Goal: Task Accomplishment & Management: Manage account settings

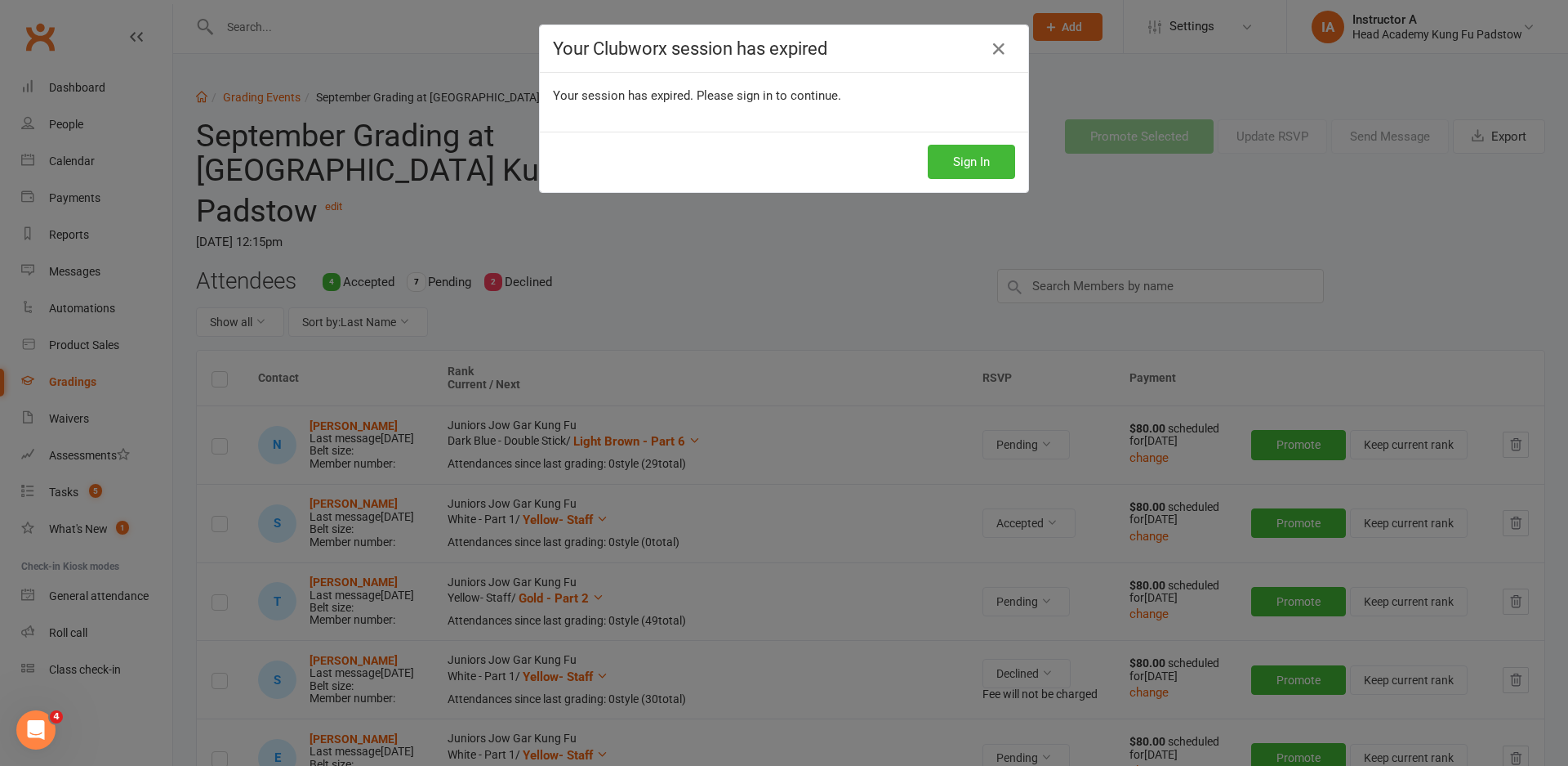
click at [990, 53] on icon at bounding box center [999, 49] width 19 height 19
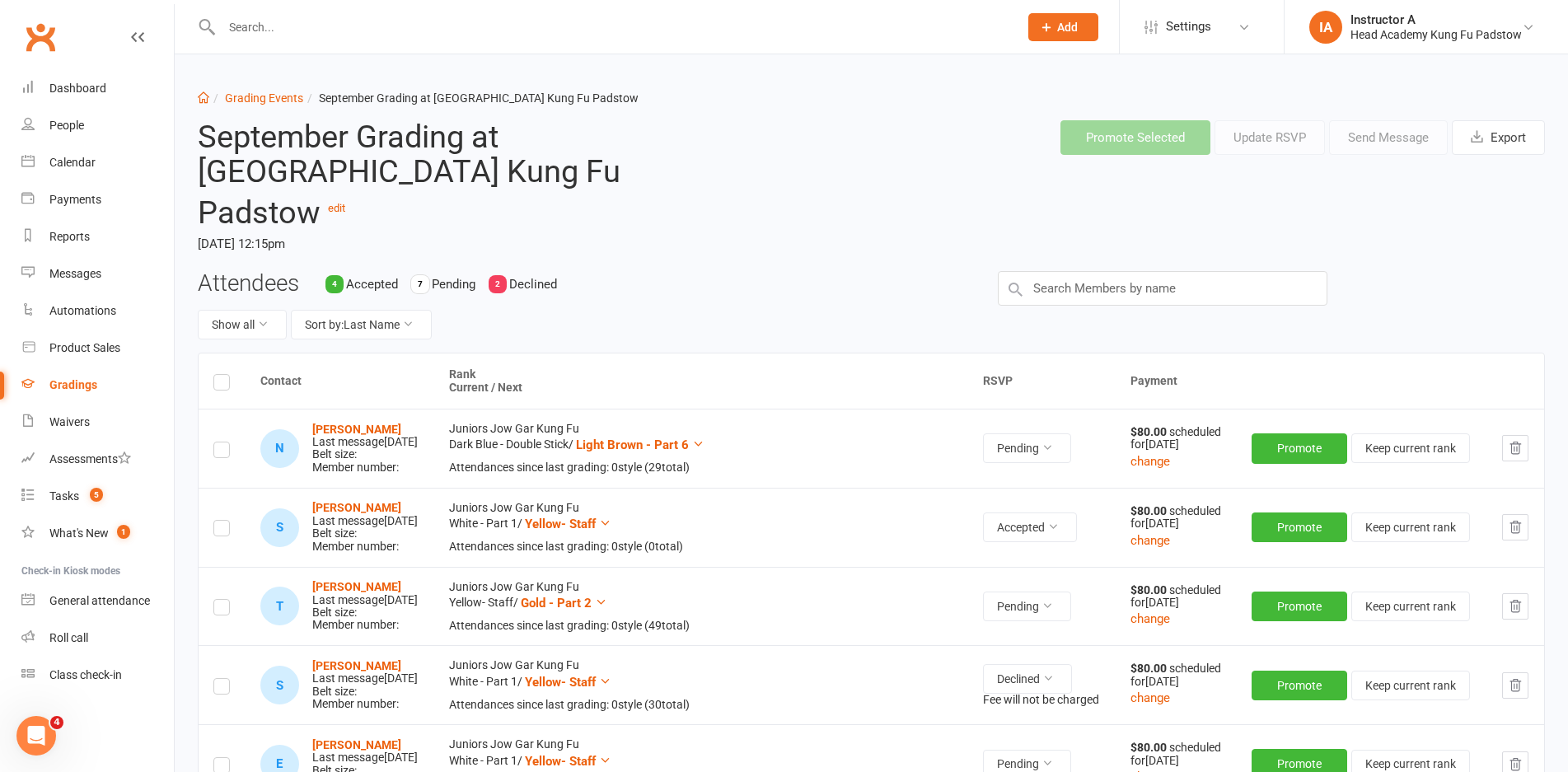
click at [785, 165] on div "Promote Selected Update RSVP Send Message Export" at bounding box center [1157, 137] width 800 height 61
click at [786, 218] on header "September Grading at [GEOGRAPHIC_DATA] Kung Fu Padstow edit [DATE] 12:15pm Prom…" at bounding box center [871, 189] width 1372 height 164
drag, startPoint x: 794, startPoint y: 208, endPoint x: 755, endPoint y: 209, distance: 39.0
click at [794, 207] on header "September Grading at [GEOGRAPHIC_DATA] Kung Fu Padstow edit [DATE] 12:15pm Prom…" at bounding box center [871, 189] width 1372 height 164
click at [755, 209] on div "September Grading at [GEOGRAPHIC_DATA] Kung Fu Padstow edit [DATE] 12:15pm" at bounding box center [471, 189] width 572 height 164
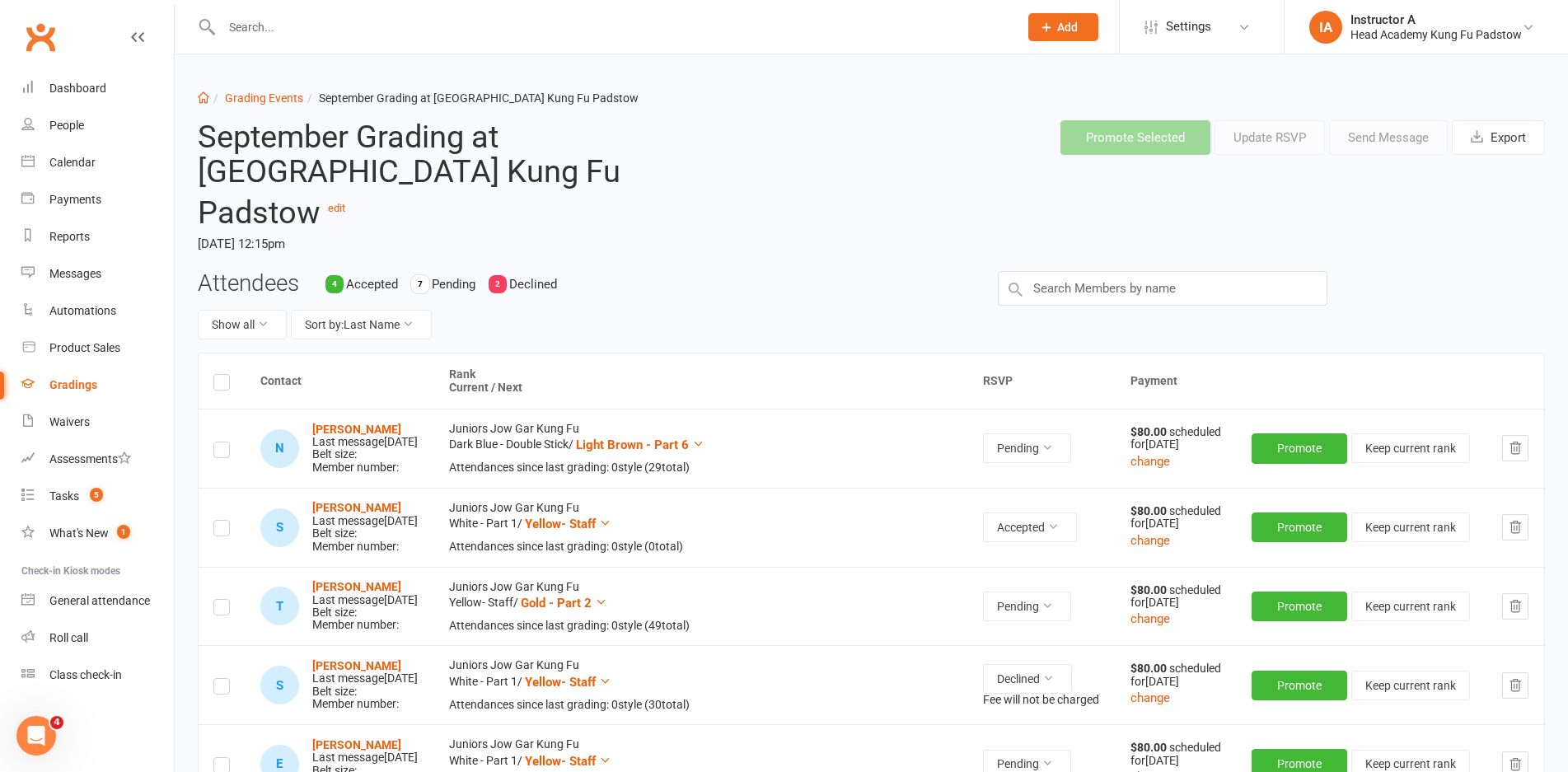
drag, startPoint x: 638, startPoint y: 218, endPoint x: 426, endPoint y: 199, distance: 212.8
click at [638, 230] on time "[DATE] 12:15pm" at bounding box center [471, 244] width 547 height 28
click at [542, 181] on h2 "September Grading at [GEOGRAPHIC_DATA] Kung Fu Padstow edit" at bounding box center [471, 175] width 547 height 110
click at [458, 230] on time "[DATE] 12:15pm" at bounding box center [471, 244] width 547 height 28
click at [551, 230] on time "[DATE] 12:15pm" at bounding box center [471, 244] width 547 height 28
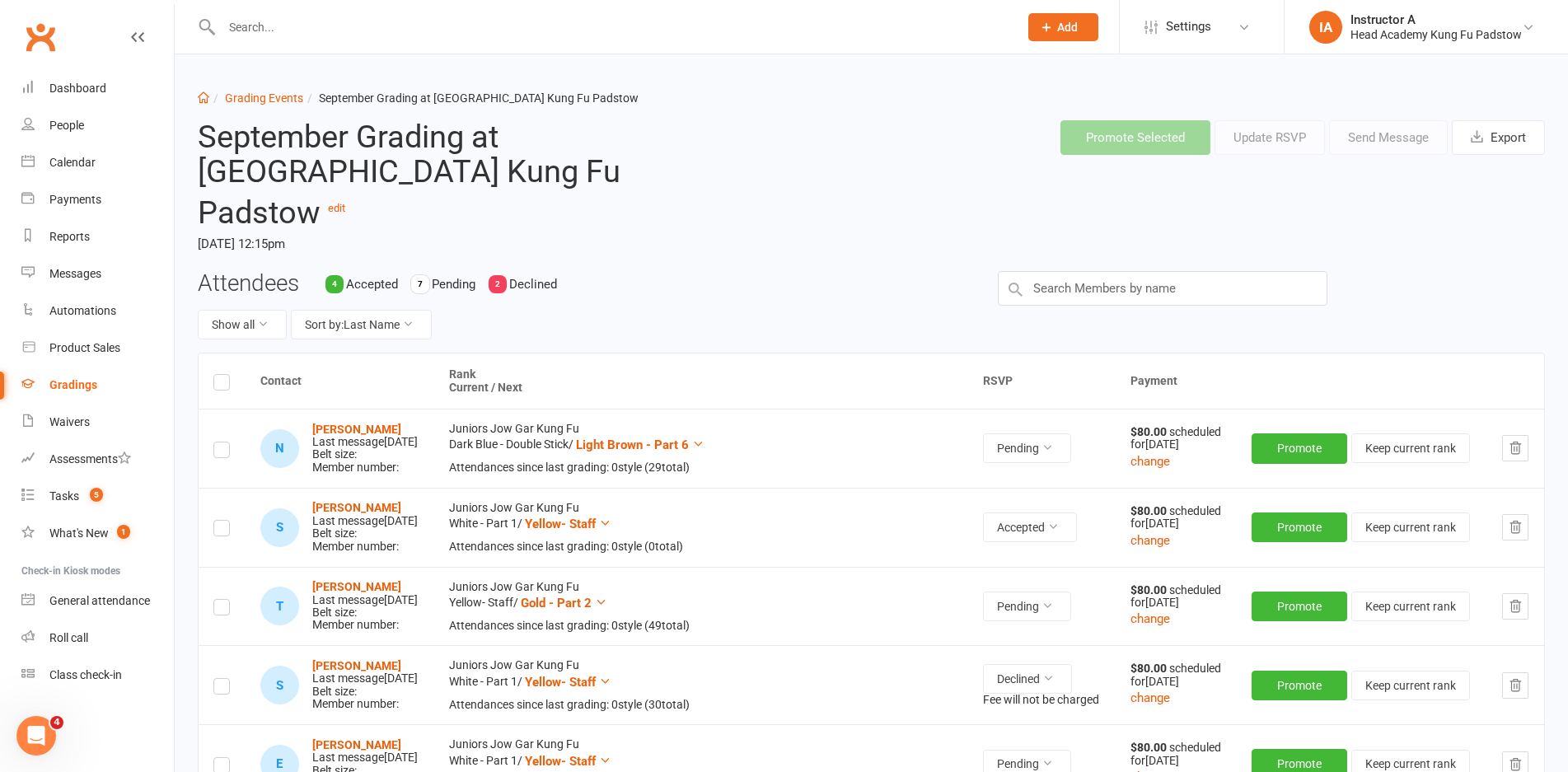
drag, startPoint x: 717, startPoint y: 211, endPoint x: 618, endPoint y: 221, distance: 99.5
click at [691, 230] on time "[DATE] 12:15pm" at bounding box center [471, 244] width 547 height 28
click at [507, 230] on time "[DATE] 12:15pm" at bounding box center [471, 244] width 547 height 28
click at [485, 230] on time "[DATE] 12:15pm" at bounding box center [471, 244] width 547 height 28
click at [493, 230] on time "[DATE] 12:15pm" at bounding box center [471, 244] width 547 height 28
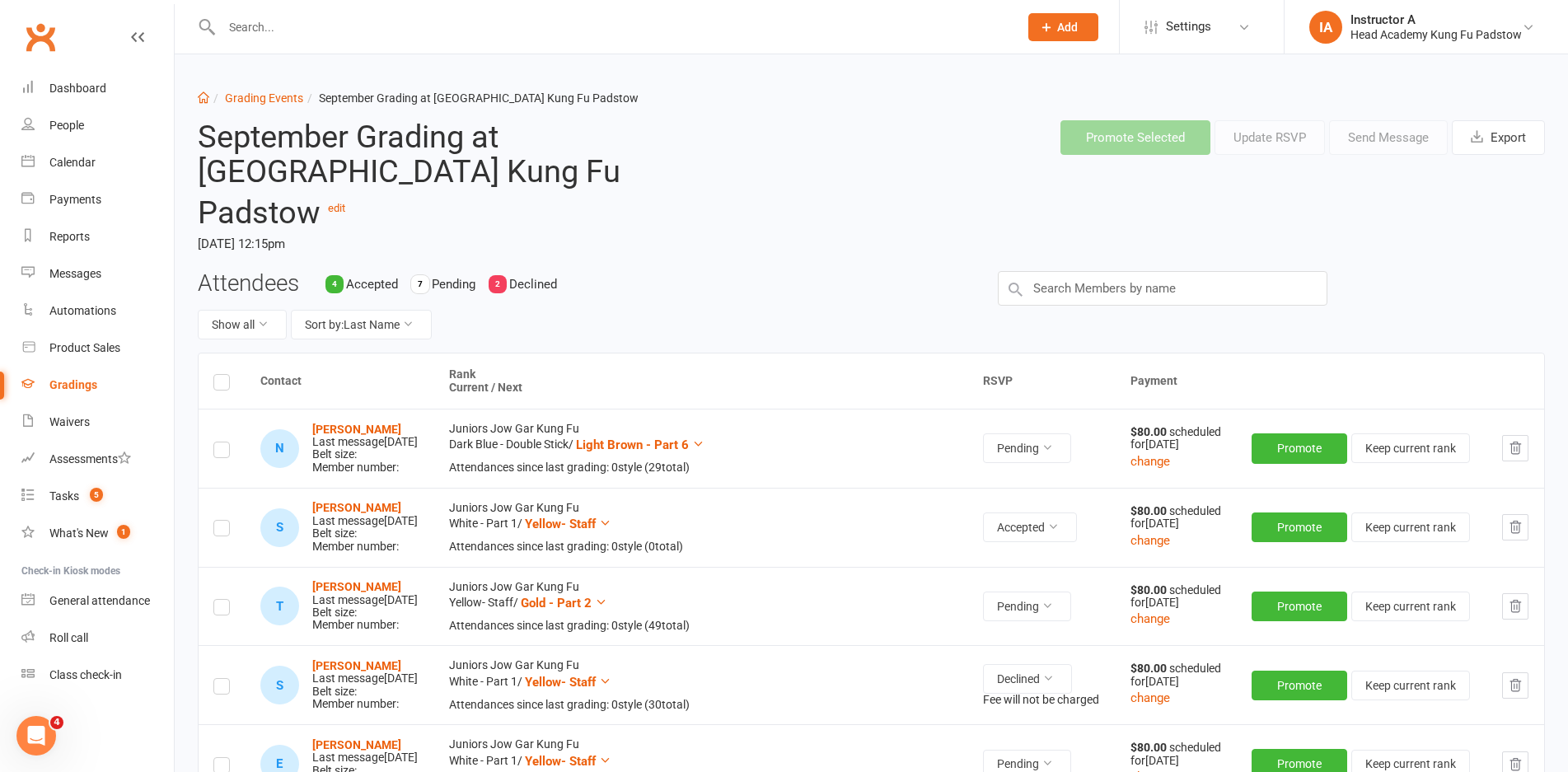
click at [628, 230] on time "[DATE] 12:15pm" at bounding box center [471, 244] width 547 height 28
click at [630, 230] on time "[DATE] 12:15pm" at bounding box center [471, 244] width 547 height 28
click at [457, 230] on time "[DATE] 12:15pm" at bounding box center [471, 244] width 547 height 28
click at [467, 230] on time "[DATE] 12:15pm" at bounding box center [471, 244] width 547 height 28
click at [468, 230] on time "[DATE] 12:15pm" at bounding box center [471, 244] width 547 height 28
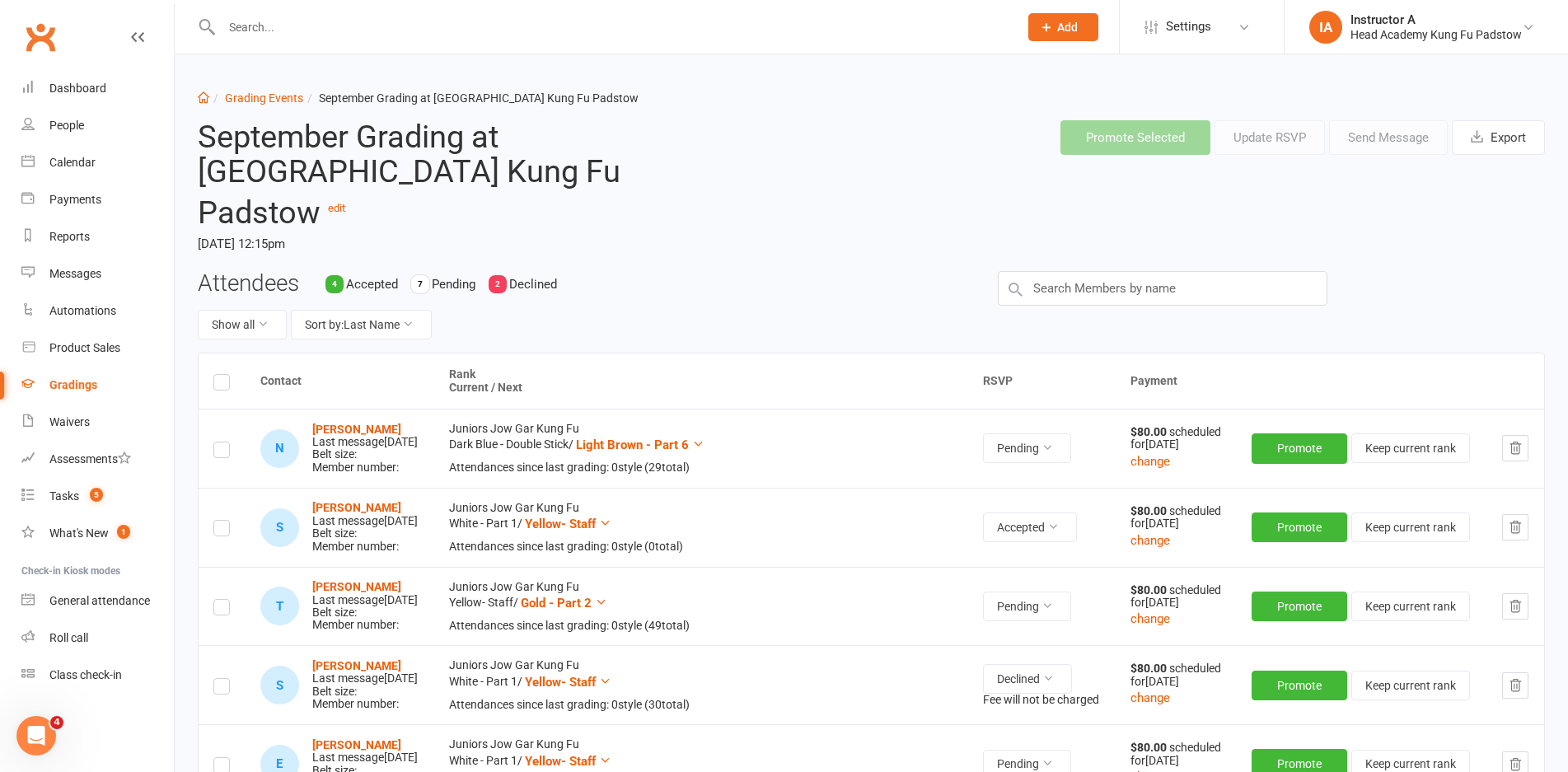
click at [468, 230] on time "[DATE] 12:15pm" at bounding box center [471, 244] width 547 height 28
drag, startPoint x: 468, startPoint y: 213, endPoint x: 605, endPoint y: 196, distance: 138.1
click at [583, 230] on time "[DATE] 12:15pm" at bounding box center [471, 244] width 547 height 28
click at [643, 230] on time "[DATE] 12:15pm" at bounding box center [471, 244] width 547 height 28
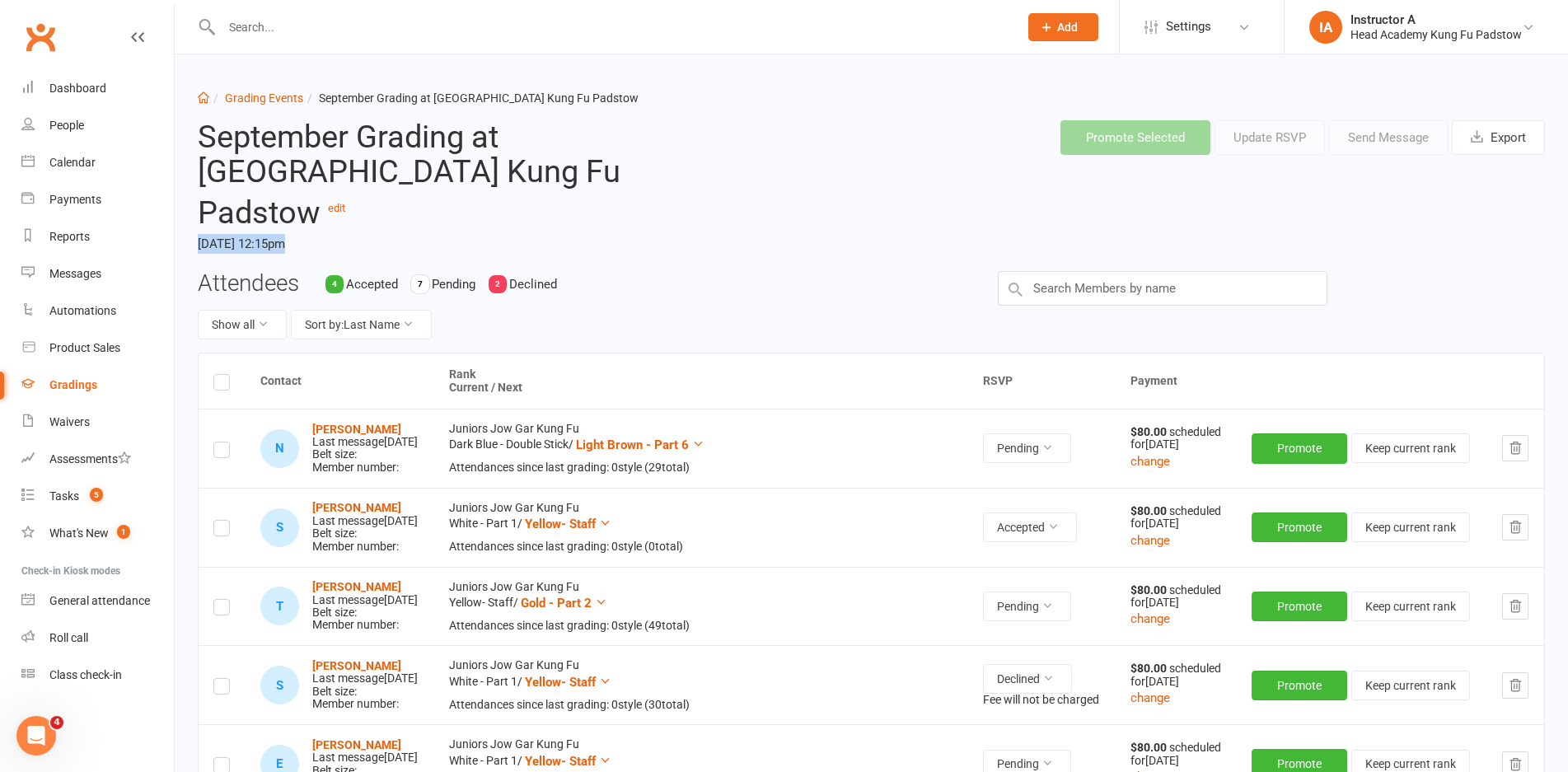
click at [643, 230] on time "[DATE] 12:15pm" at bounding box center [471, 244] width 547 height 28
drag, startPoint x: 728, startPoint y: 223, endPoint x: 714, endPoint y: 224, distance: 14.0
click at [722, 224] on div "September Grading at [GEOGRAPHIC_DATA] Kung Fu Padstow edit [DATE] 12:15pm" at bounding box center [471, 189] width 572 height 164
click at [641, 230] on time "[DATE] 12:15pm" at bounding box center [471, 244] width 547 height 28
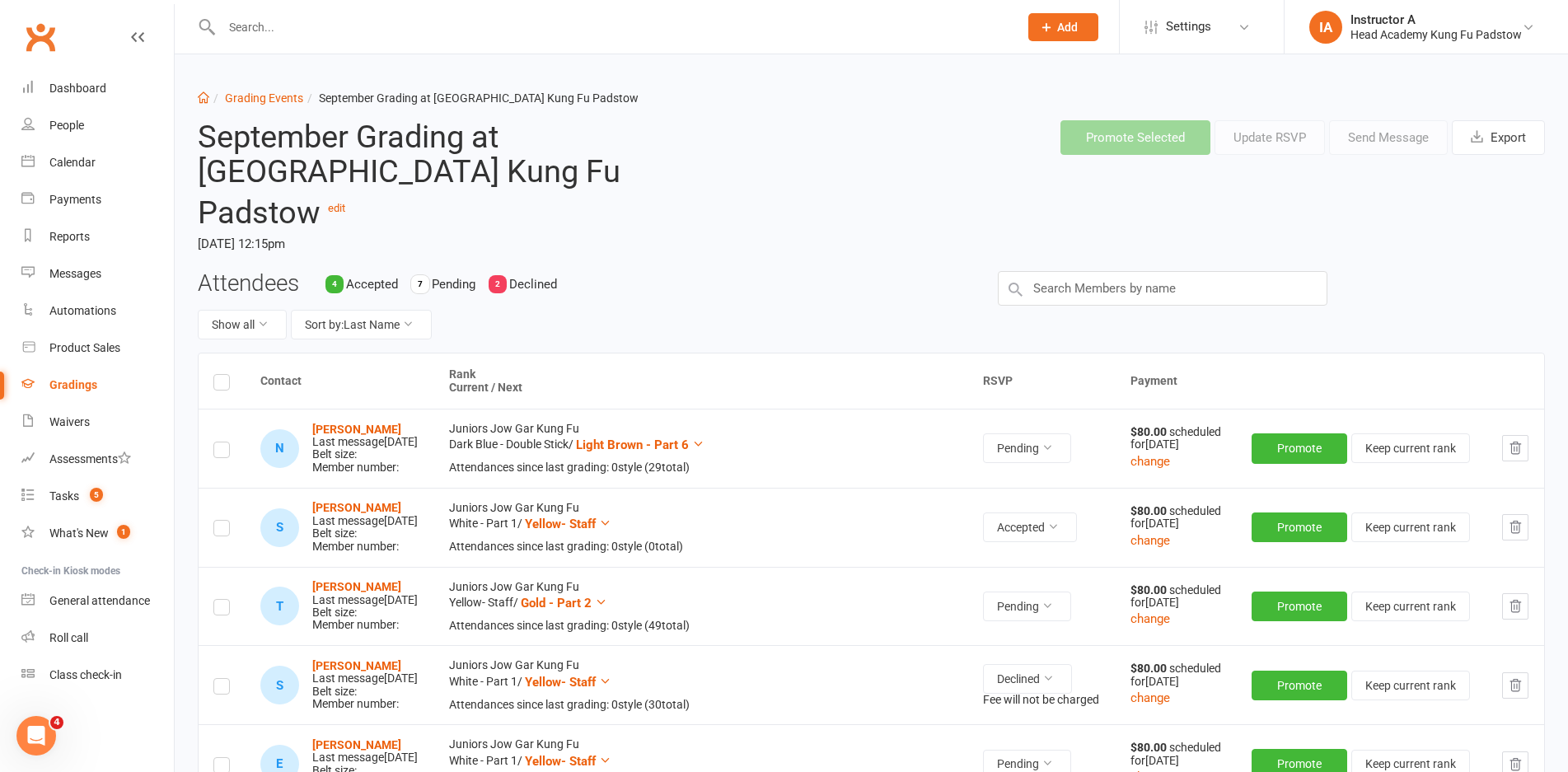
click at [648, 230] on time "[DATE] 12:15pm" at bounding box center [471, 244] width 547 height 28
drag, startPoint x: 714, startPoint y: 200, endPoint x: 1261, endPoint y: 113, distance: 553.9
click at [774, 200] on header "September Grading at [GEOGRAPHIC_DATA] Kung Fu Padstow edit [DATE] 12:15pm Prom…" at bounding box center [871, 189] width 1372 height 164
click at [1533, 26] on icon at bounding box center [1528, 27] width 13 height 13
click at [1342, 238] on link "Sign out" at bounding box center [1426, 228] width 283 height 38
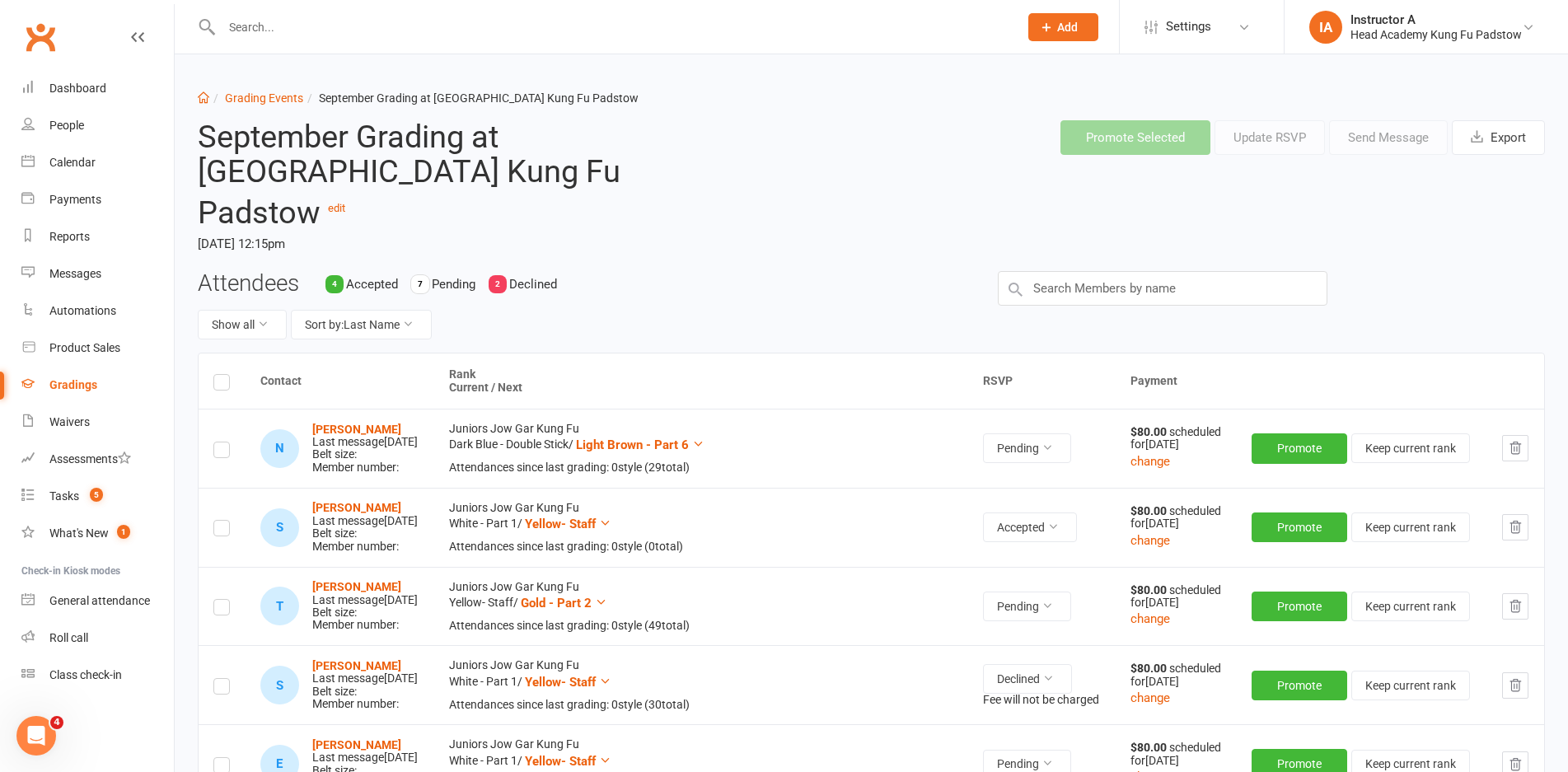
click at [714, 230] on time "[DATE] 12:15pm" at bounding box center [471, 244] width 547 height 28
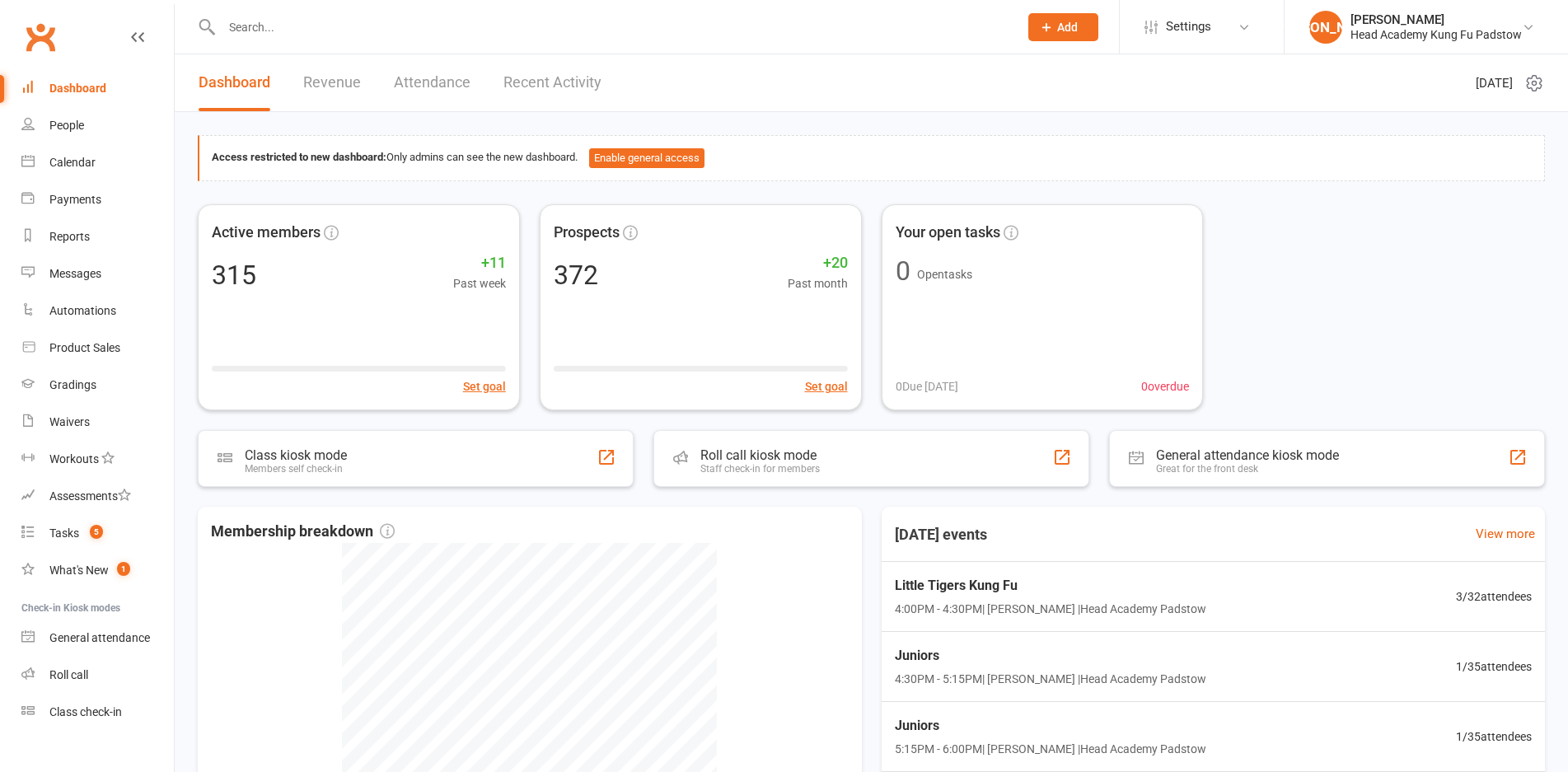
click at [880, 94] on header "Dashboard Revenue Attendance Recent Activity Friday 12th, September 2025" at bounding box center [871, 83] width 1393 height 57
click at [890, 94] on header "Dashboard Revenue Attendance Recent Activity Friday 12th, September 2025" at bounding box center [871, 83] width 1393 height 57
click at [893, 94] on header "Dashboard Revenue Attendance Recent Activity Friday 12th, September 2025" at bounding box center [871, 83] width 1393 height 57
click at [850, 110] on header "Dashboard Revenue Attendance Recent Activity Friday 12th, September 2025" at bounding box center [871, 83] width 1393 height 57
click at [875, 66] on header "Dashboard Revenue Attendance Recent Activity Friday 12th, September 2025" at bounding box center [871, 83] width 1393 height 57
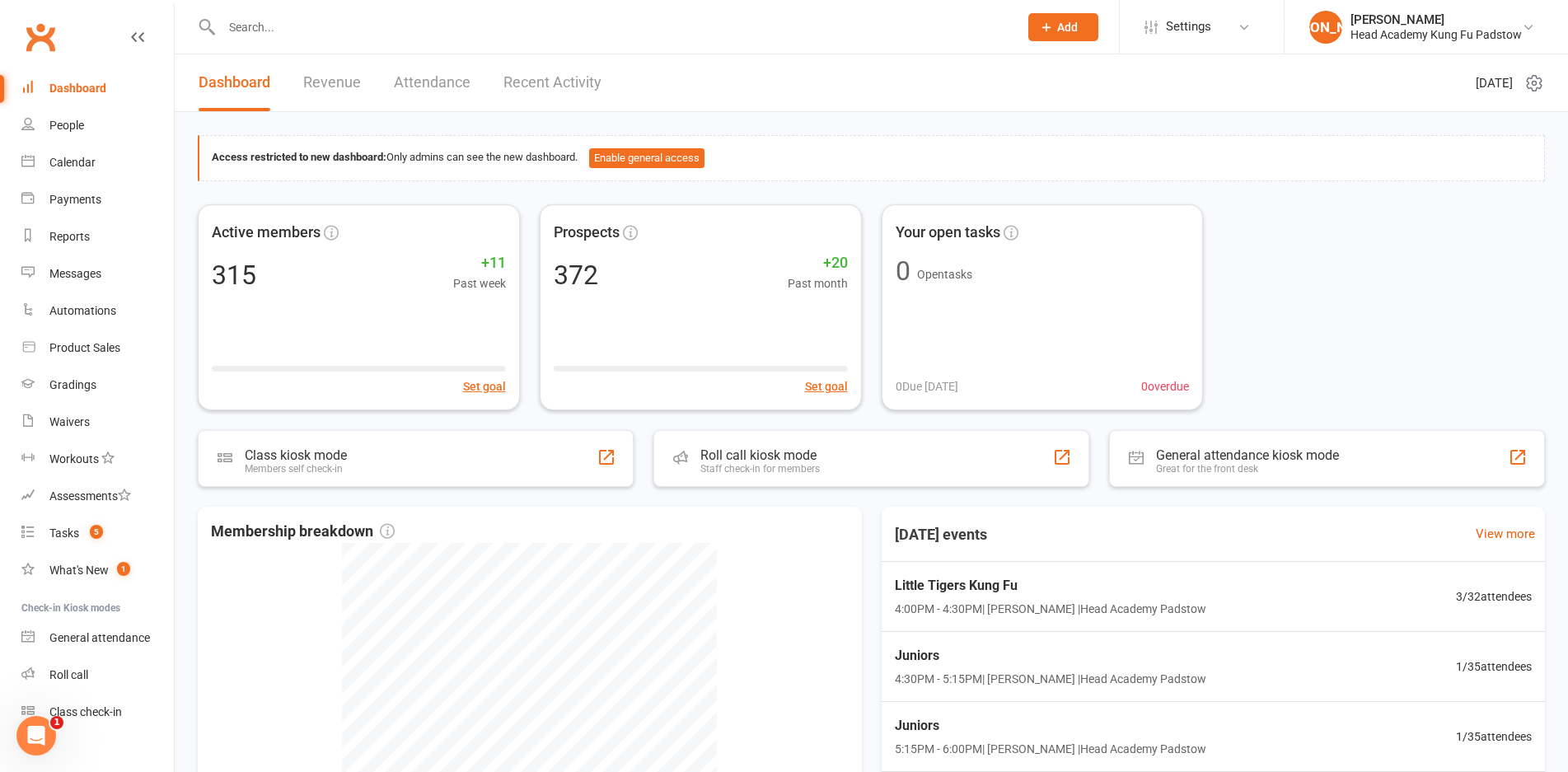
click at [807, 87] on header "Dashboard Revenue Attendance Recent Activity Friday 12th, September 2025" at bounding box center [871, 83] width 1393 height 57
click at [520, 32] on input "text" at bounding box center [611, 27] width 790 height 23
click at [733, 93] on header "Dashboard Revenue Attendance Recent Activity Friday 12th, September 2025" at bounding box center [871, 83] width 1393 height 57
click at [751, 88] on header "Dashboard Revenue Attendance Recent Activity Friday 12th, September 2025" at bounding box center [871, 83] width 1393 height 57
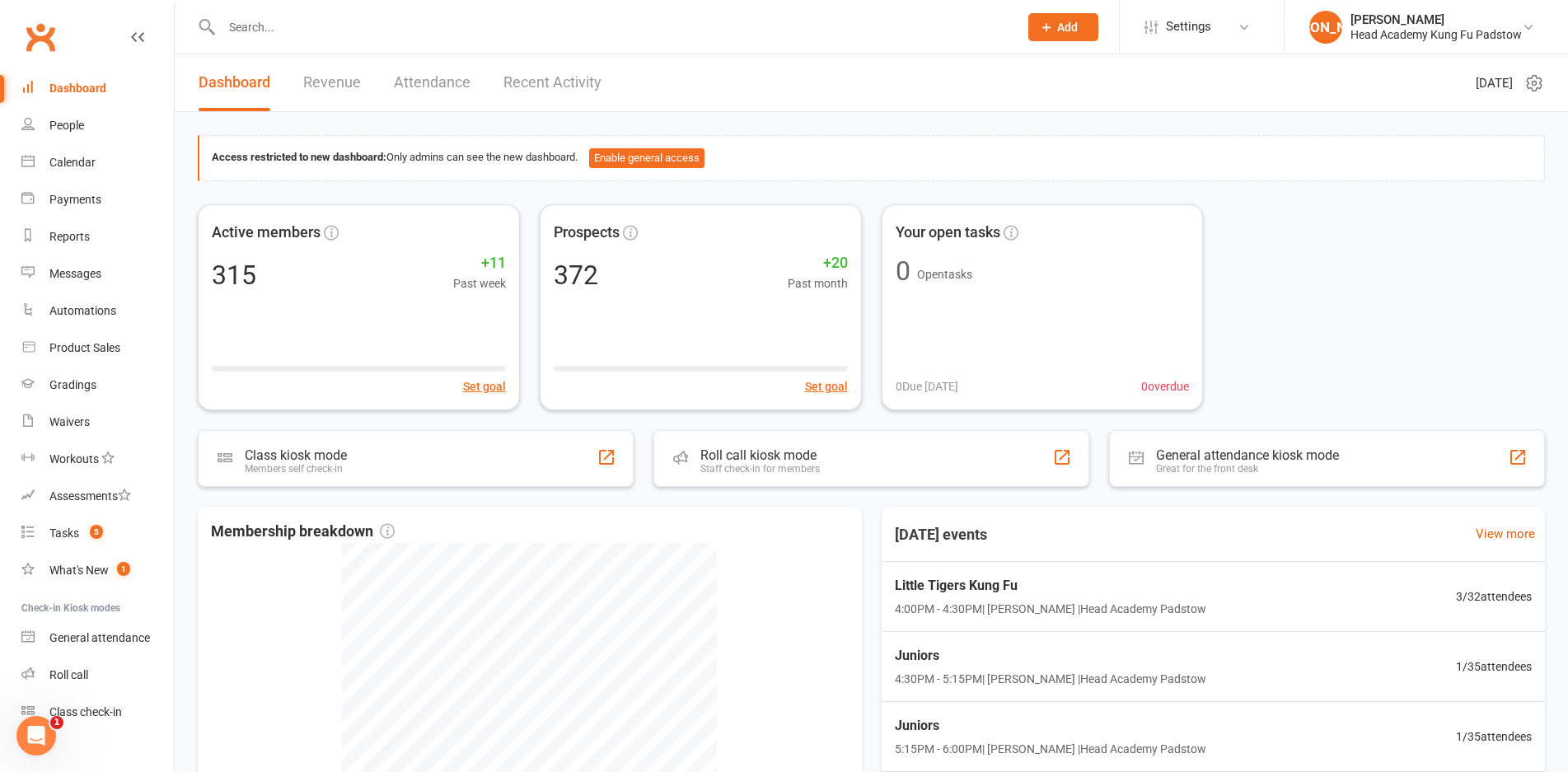
click at [760, 73] on header "Dashboard Revenue Attendance Recent Activity Friday 12th, September 2025" at bounding box center [871, 83] width 1393 height 57
click at [765, 78] on header "Dashboard Revenue Attendance Recent Activity Friday 12th, September 2025" at bounding box center [871, 83] width 1393 height 57
click at [733, 80] on header "Dashboard Revenue Attendance Recent Activity Friday 12th, September 2025" at bounding box center [871, 83] width 1393 height 57
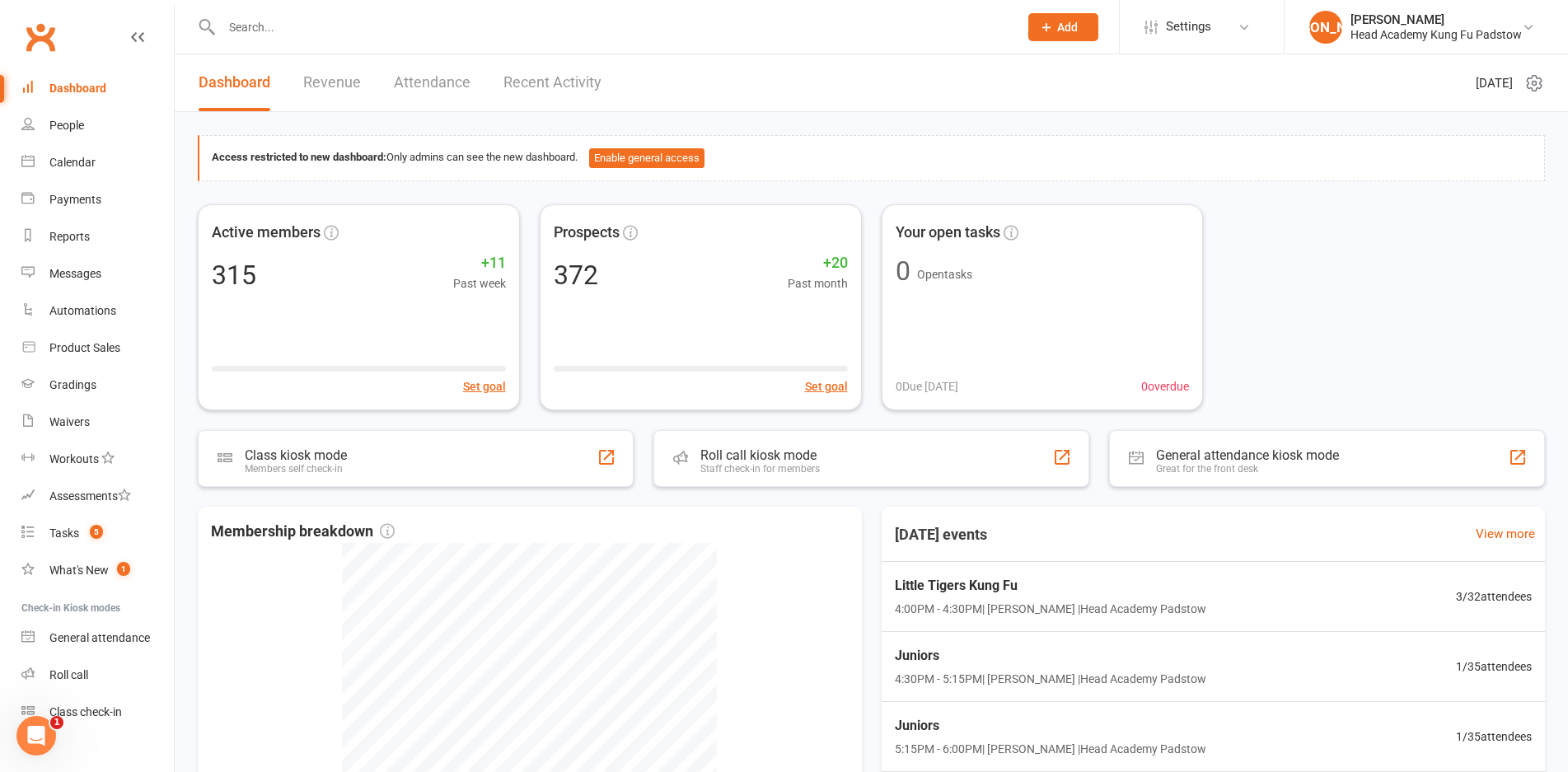
click at [319, 27] on input "text" at bounding box center [611, 27] width 790 height 23
click at [317, 27] on input "text" at bounding box center [611, 27] width 790 height 23
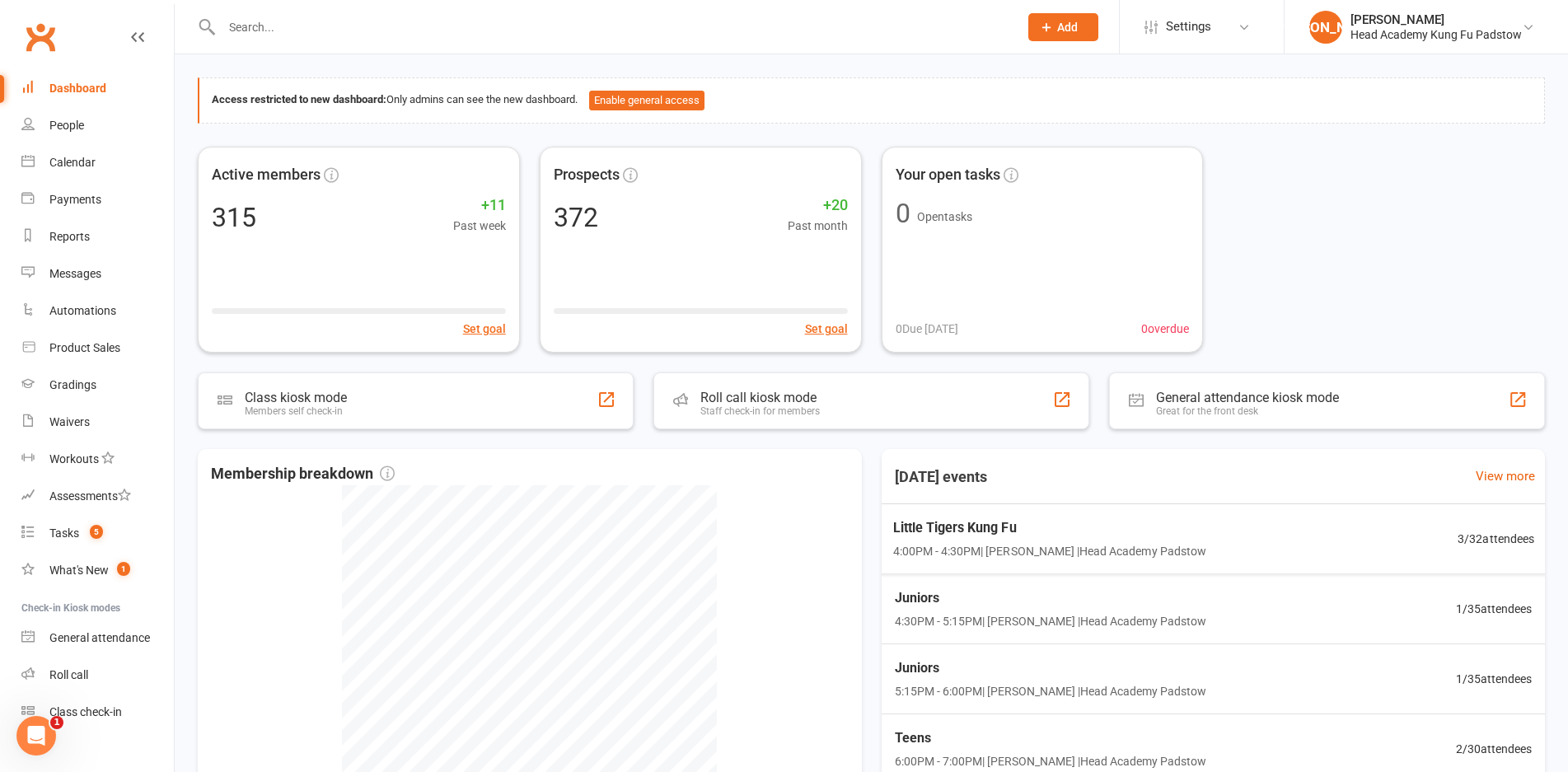
scroll to position [48, 0]
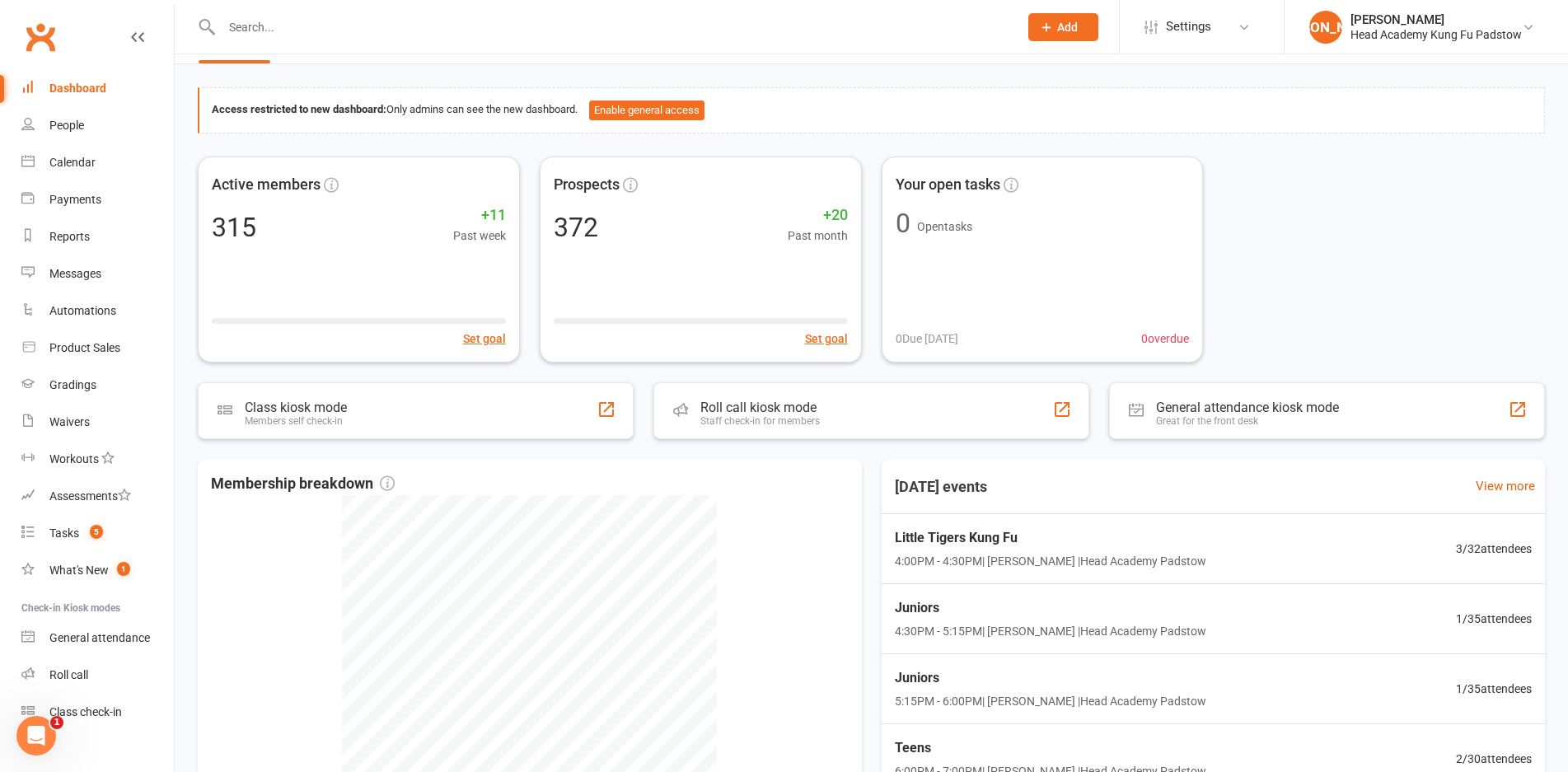
click at [1286, 190] on div "Active members 315 +11 Past week Set goal Prospects 372 +20 Past month Set goal…" at bounding box center [872, 260] width 1347 height 206
